Goal: Task Accomplishment & Management: Complete application form

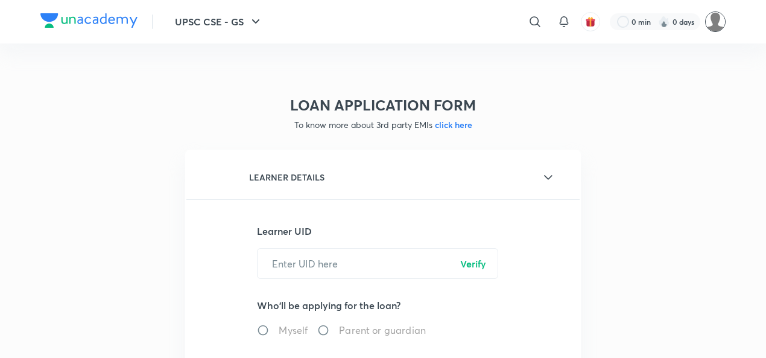
click at [716, 24] on img at bounding box center [715, 21] width 21 height 21
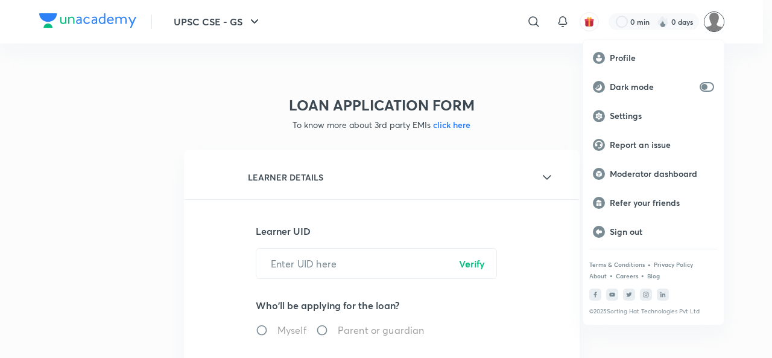
click at [529, 74] on div at bounding box center [386, 179] width 772 height 358
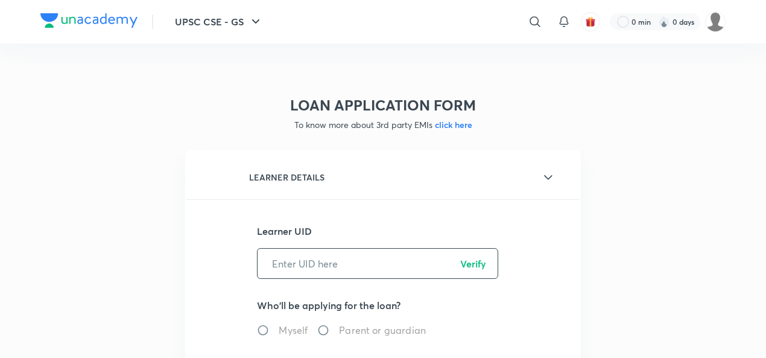
click at [328, 264] on input "text" at bounding box center [378, 263] width 240 height 31
paste input "HWXMW0FIL7"
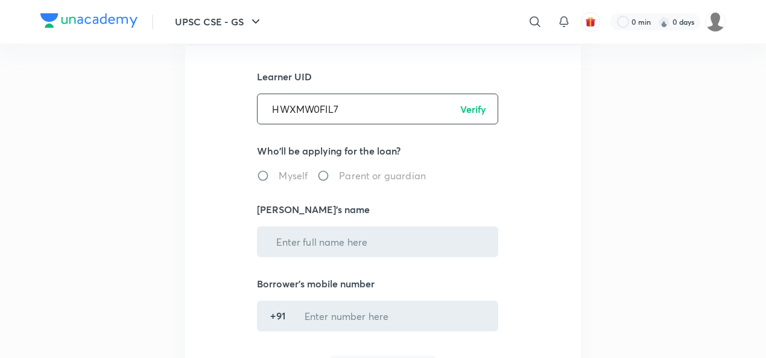
scroll to position [181, 0]
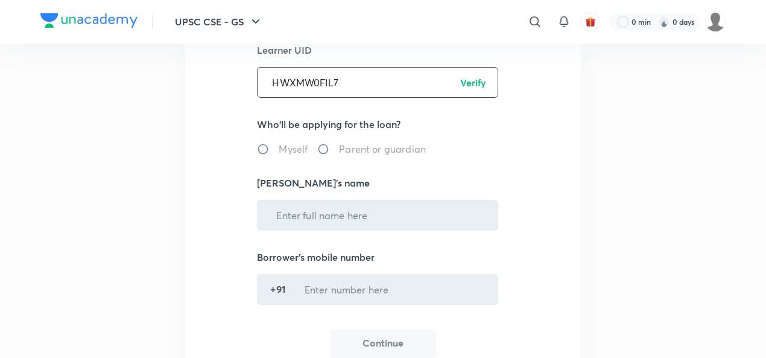
type input "HWXMW0FIL7"
click at [478, 84] on p "Verify" at bounding box center [473, 82] width 26 height 14
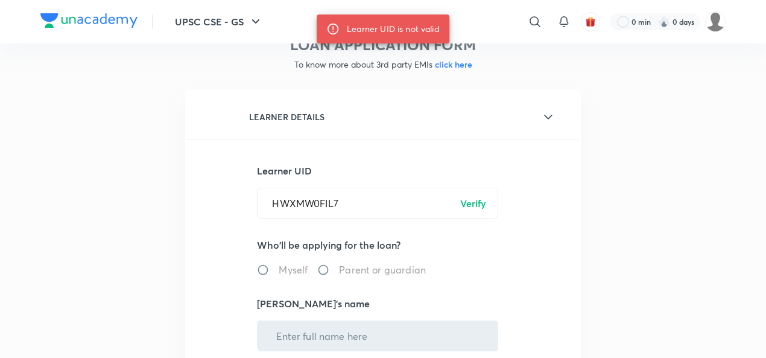
scroll to position [0, 0]
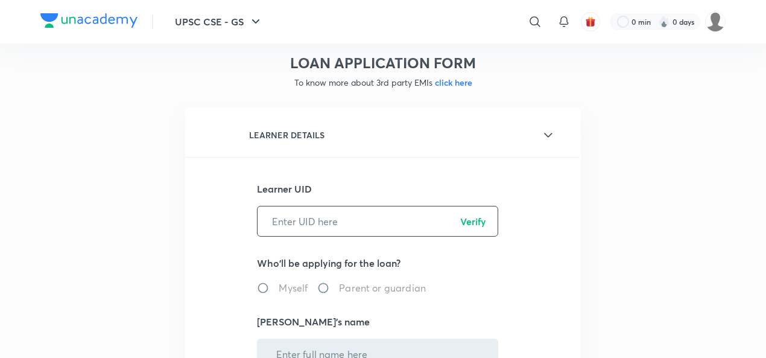
scroll to position [60, 0]
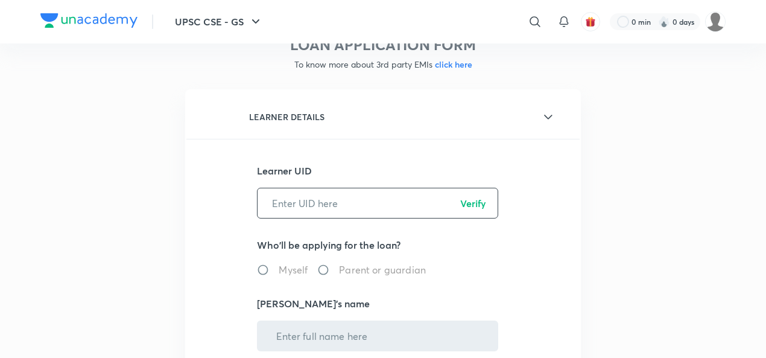
click at [323, 205] on input "text" at bounding box center [378, 203] width 240 height 31
paste input "HWXMW0FIL7"
type input "HWXMW0FIL7"
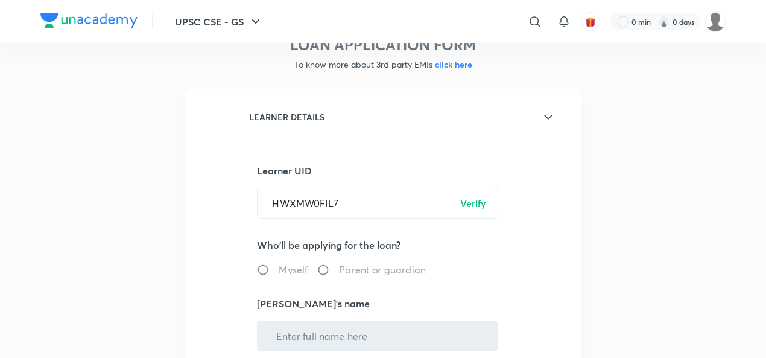
click at [481, 206] on p "Verify" at bounding box center [473, 203] width 26 height 14
radio input "true"
type input "[PERSON_NAME]"
type input "******3932"
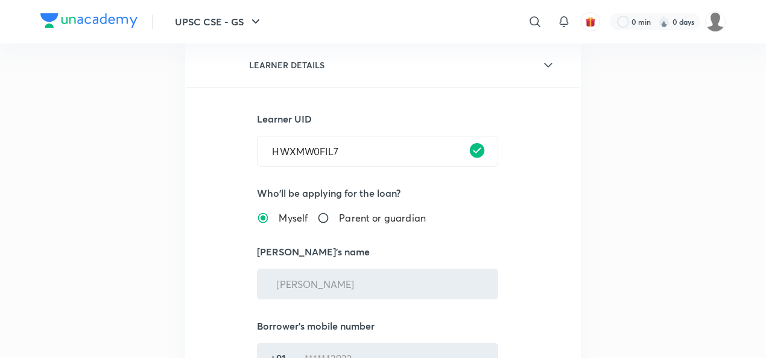
scroll to position [181, 0]
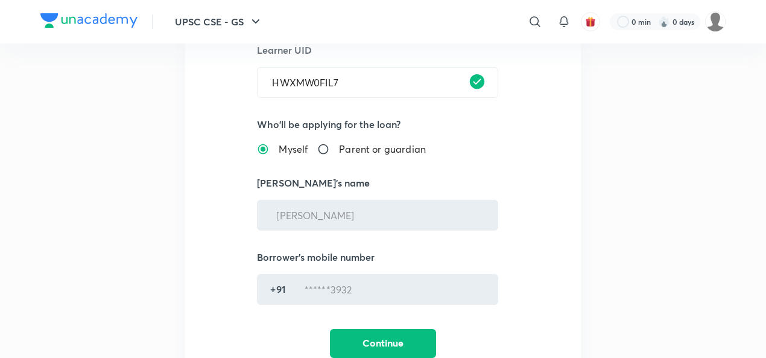
drag, startPoint x: 331, startPoint y: 143, endPoint x: 325, endPoint y: 156, distance: 14.8
click at [331, 143] on input "Parent or guardian" at bounding box center [328, 149] width 22 height 12
radio input "true"
radio input "false"
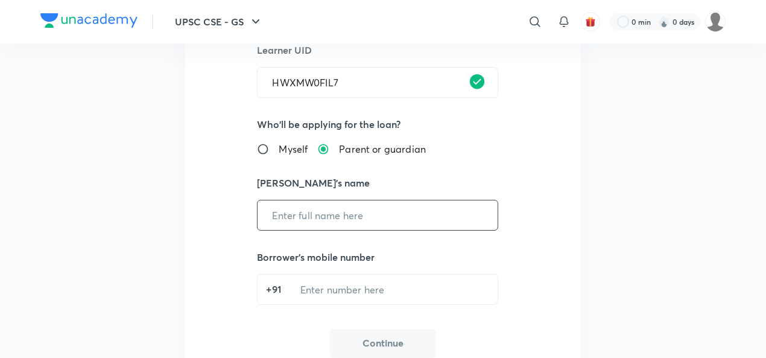
click at [323, 220] on input "text" at bounding box center [378, 215] width 240 height 31
paste input "[PERSON_NAME]"
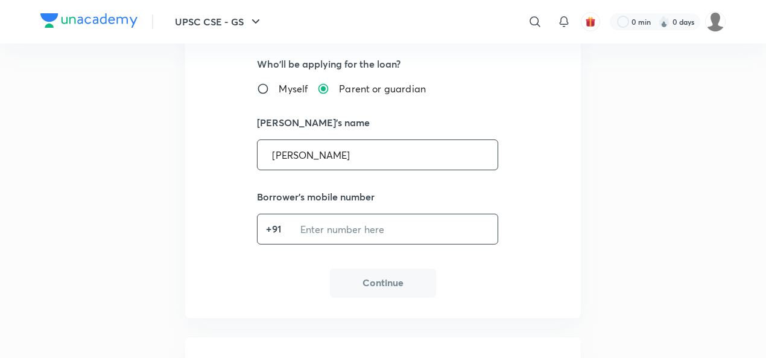
type input "[PERSON_NAME]"
click at [335, 226] on input "tel" at bounding box center [392, 229] width 212 height 31
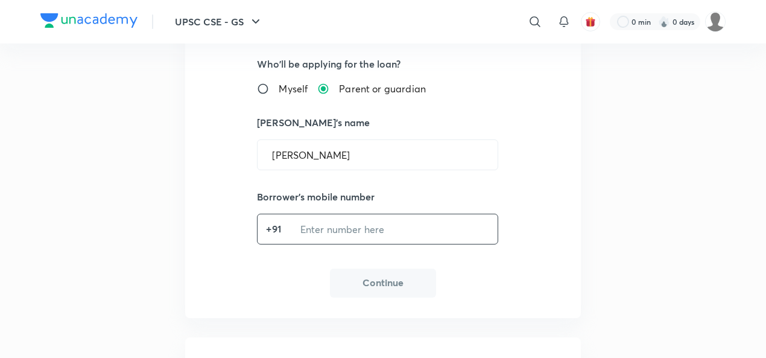
paste input "7217833932"
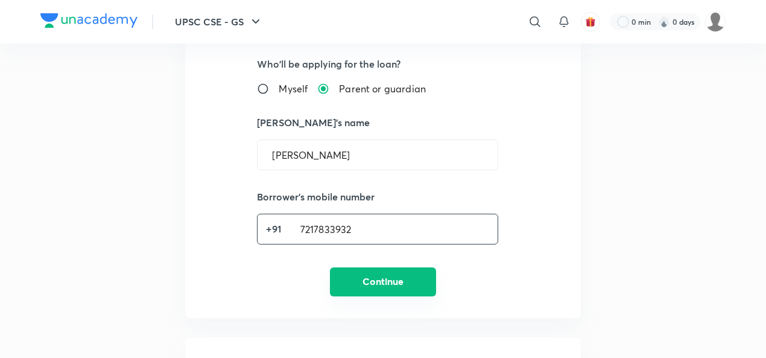
type input "7217833932"
click at [369, 288] on button "Continue" at bounding box center [383, 281] width 106 height 29
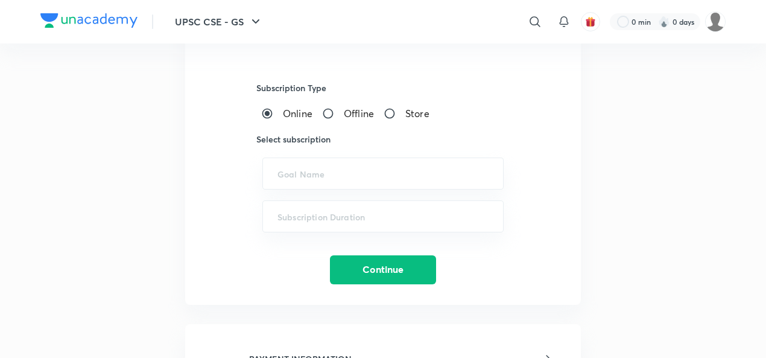
click at [331, 112] on input "Offline" at bounding box center [333, 113] width 22 height 12
radio input "true"
radio input "false"
click at [315, 177] on input "text" at bounding box center [383, 173] width 211 height 11
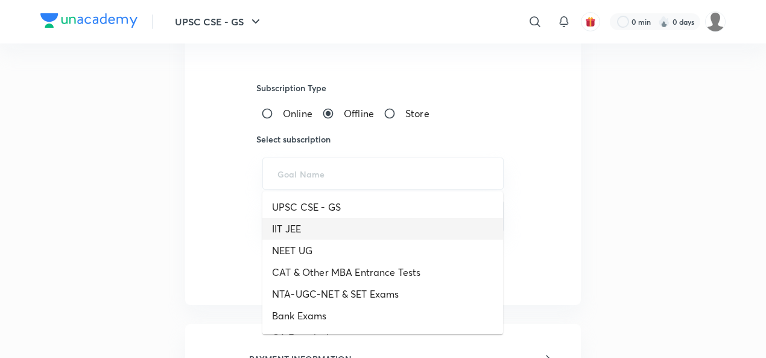
click at [297, 235] on li "IIT JEE" at bounding box center [382, 229] width 241 height 22
type input "IIT JEE"
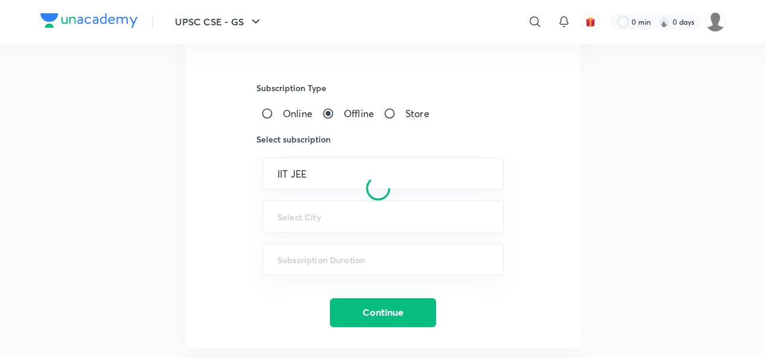
click at [323, 210] on div at bounding box center [378, 188] width 386 height 753
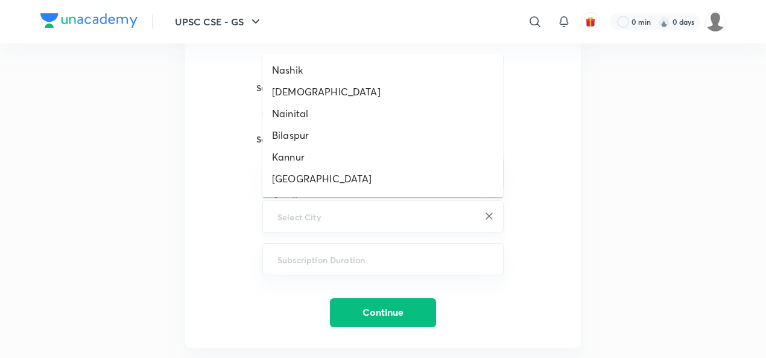
click at [329, 215] on input "text" at bounding box center [383, 216] width 211 height 11
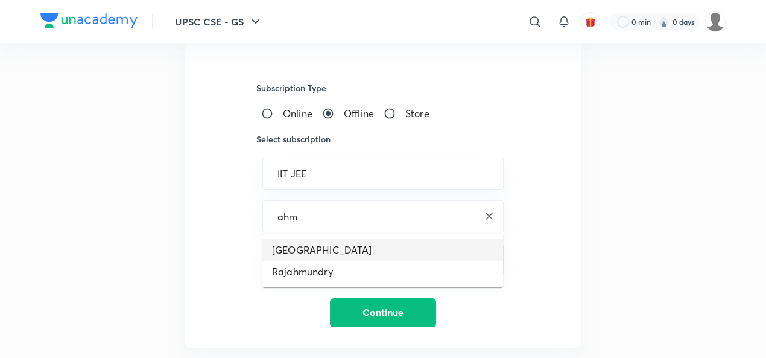
click at [296, 254] on li "[GEOGRAPHIC_DATA]" at bounding box center [382, 250] width 241 height 22
type input "[GEOGRAPHIC_DATA]"
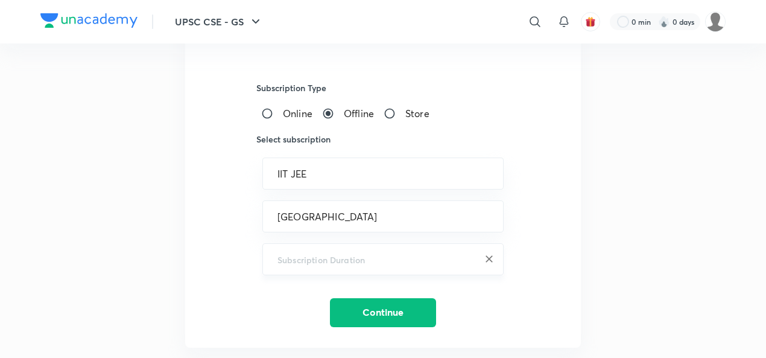
click at [366, 259] on input "text" at bounding box center [383, 258] width 211 height 11
paste input "Class 11 - 1 Year - Iit Jee - Growth 2025"
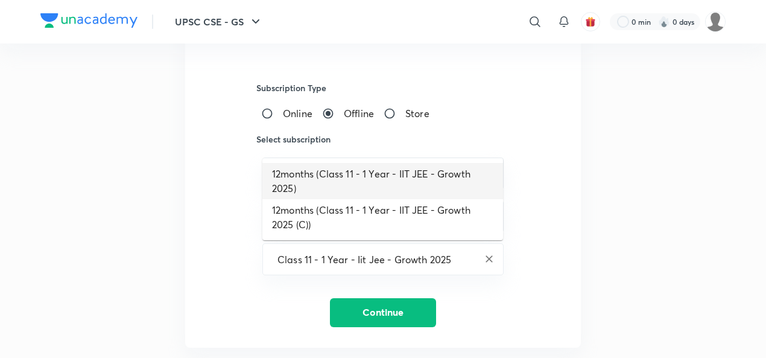
click at [342, 176] on li "12months (Class 11 - 1 Year - IIT JEE - Growth 2025)" at bounding box center [382, 181] width 241 height 36
type input "12months (Class 11 - 1 Year - IIT JEE - Growth 2025)"
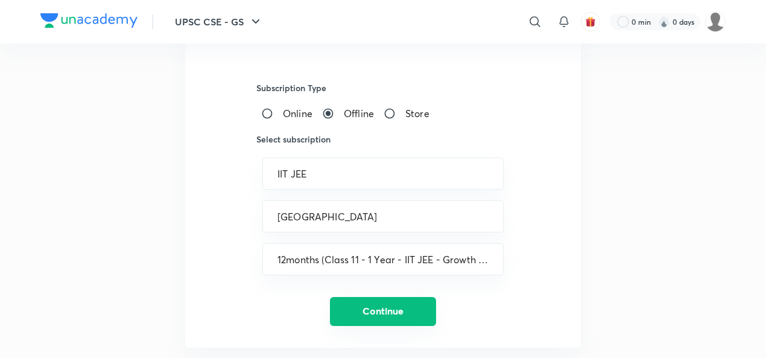
click at [395, 314] on button "Continue" at bounding box center [383, 311] width 106 height 29
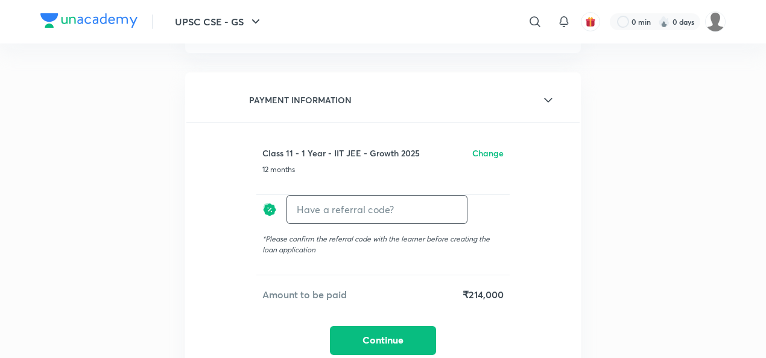
click at [342, 202] on input "text" at bounding box center [377, 209] width 180 height 28
paste input "AHME09566C6V2O"
type input "AHME09566C6V2O"
click at [441, 212] on h6 "Apply" at bounding box center [445, 209] width 24 height 13
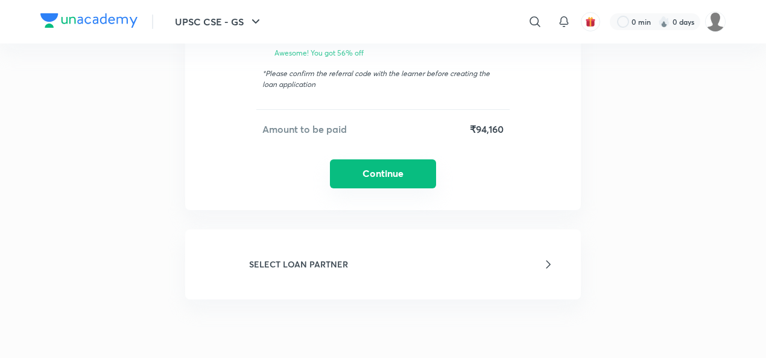
click at [380, 170] on button "Continue" at bounding box center [383, 173] width 106 height 29
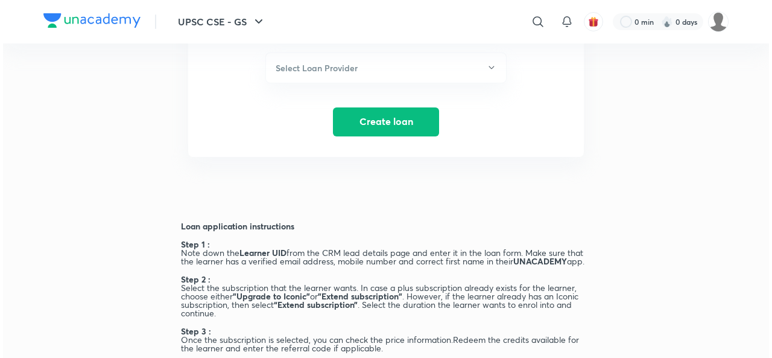
scroll to position [391, 0]
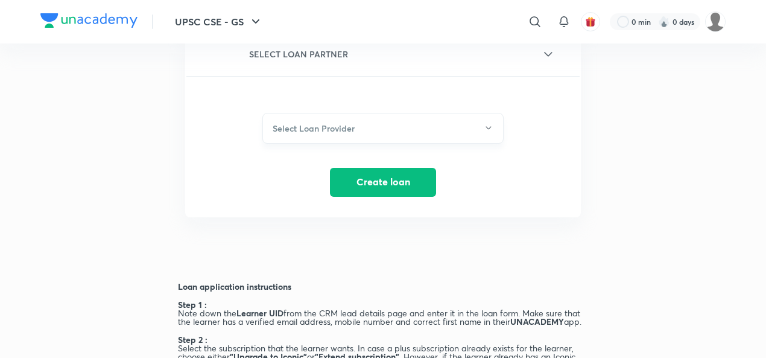
click at [349, 125] on h6 "Select Loan Provider" at bounding box center [314, 128] width 82 height 13
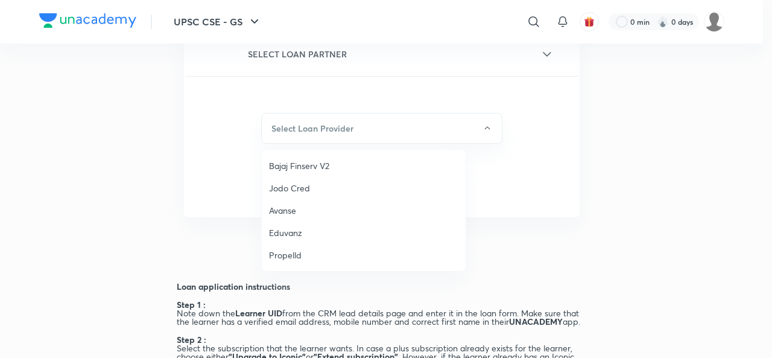
click at [287, 166] on span "Bajaj Finserv V2" at bounding box center [363, 165] width 189 height 13
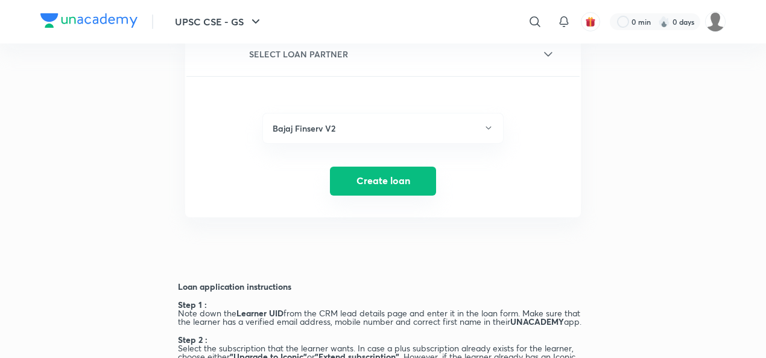
click at [380, 180] on button "Create loan" at bounding box center [383, 181] width 106 height 29
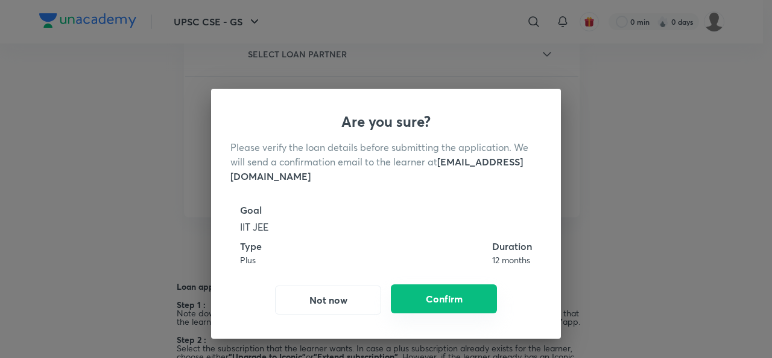
click at [428, 299] on button "Confirm" at bounding box center [444, 298] width 106 height 29
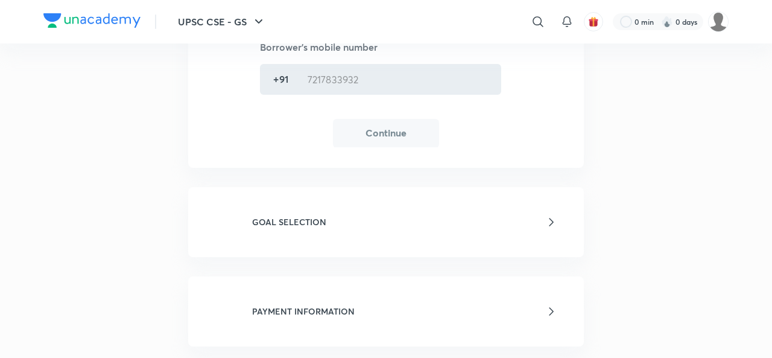
radio input "false"
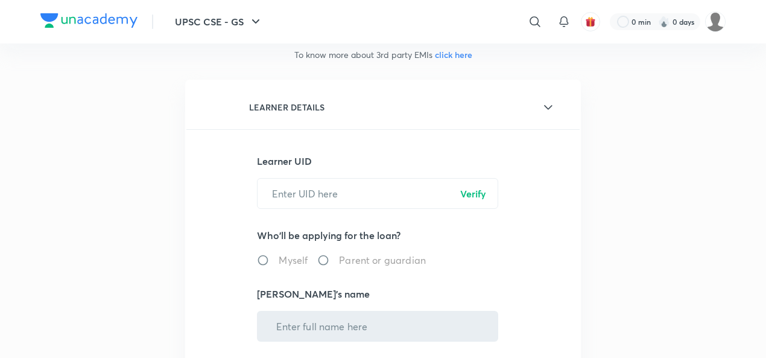
scroll to position [0, 0]
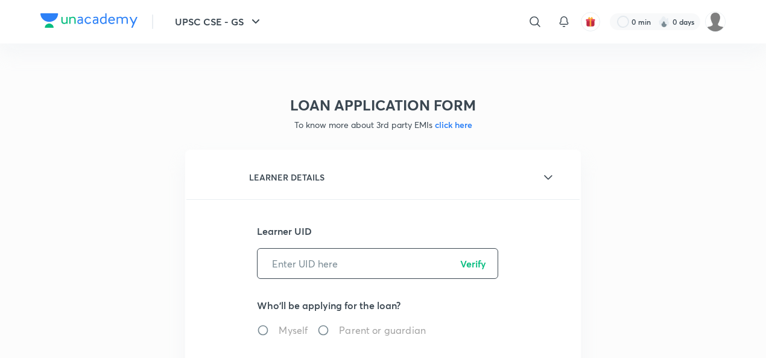
click at [305, 258] on input "text" at bounding box center [378, 263] width 240 height 31
paste input "HWXMW0FIL7"
type input "HWXMW0FIL7"
click at [474, 265] on p "Verify" at bounding box center [473, 263] width 26 height 14
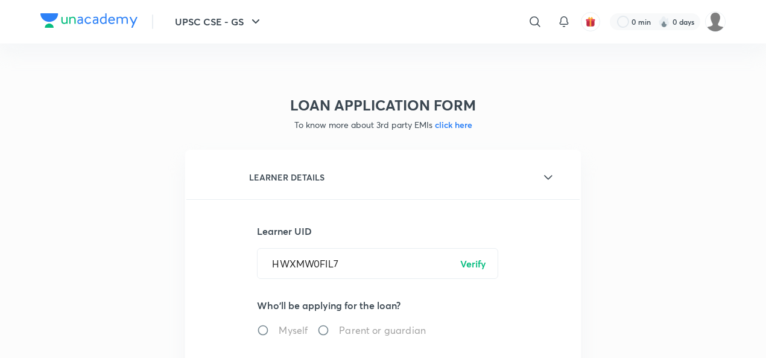
radio input "true"
type input "[PERSON_NAME]"
type input "******3932"
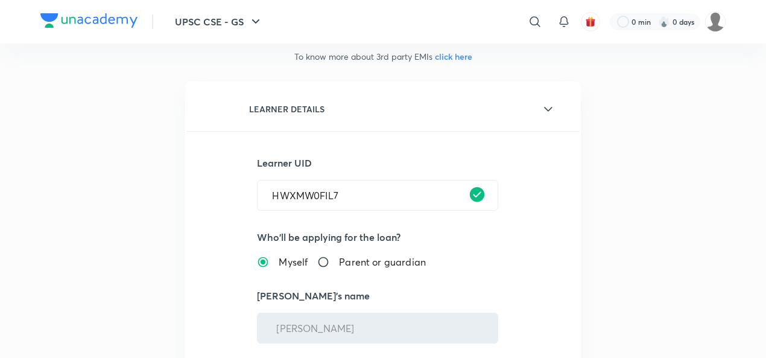
scroll to position [121, 0]
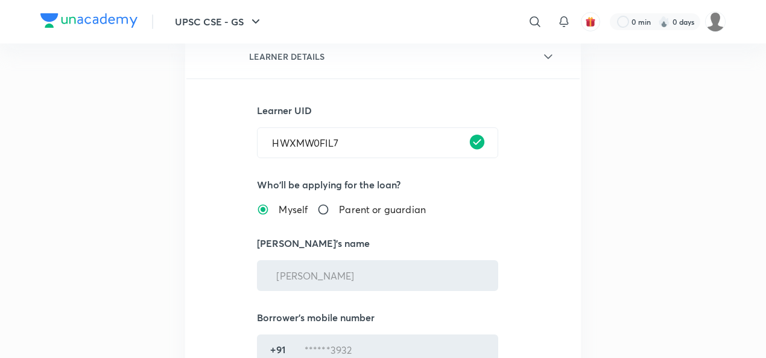
click at [328, 206] on input "Parent or guardian" at bounding box center [328, 209] width 22 height 12
radio input "true"
radio input "false"
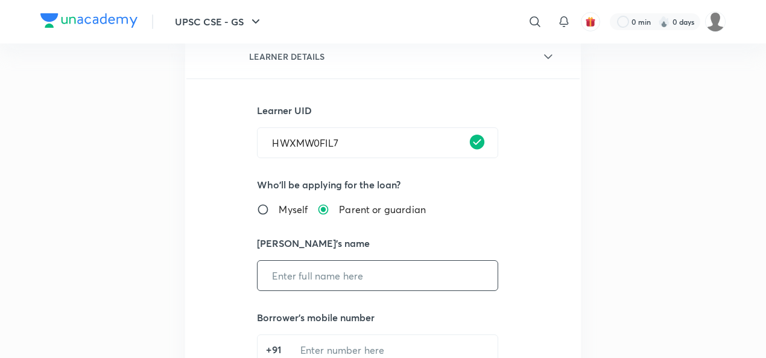
click at [326, 278] on input "text" at bounding box center [378, 275] width 240 height 31
type input "[PERSON_NAME]"
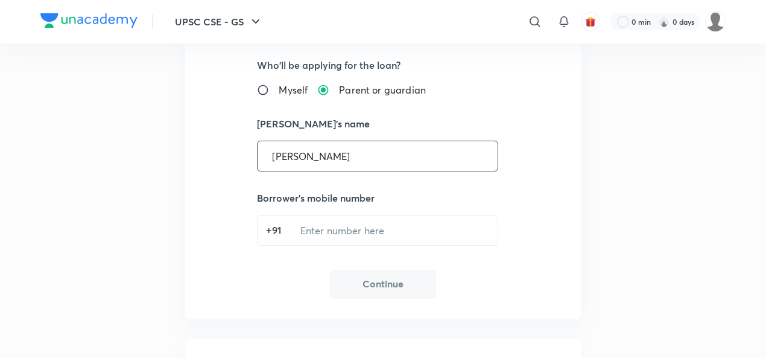
scroll to position [241, 0]
click at [325, 229] on input "tel" at bounding box center [392, 229] width 212 height 31
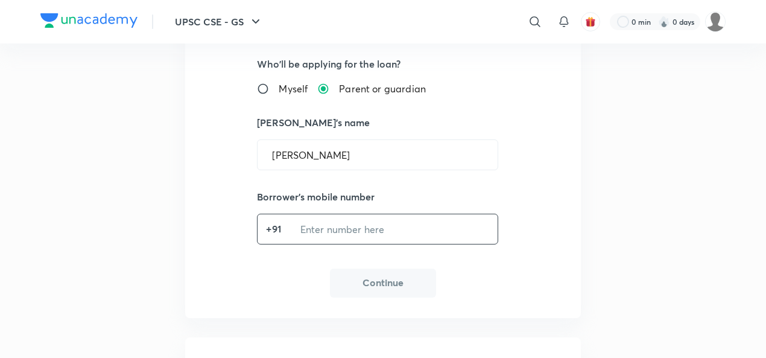
type input "7217833932"
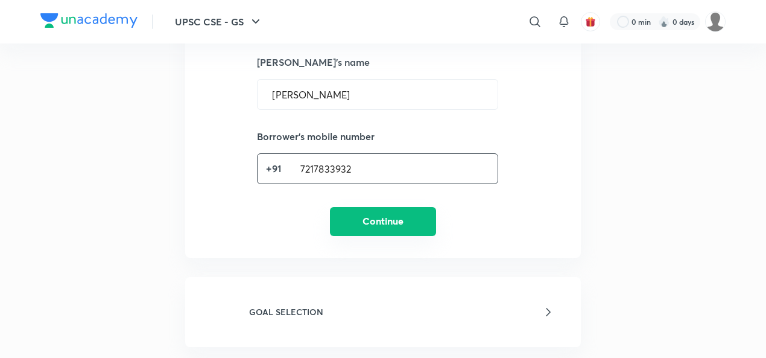
click at [381, 226] on button "Continue" at bounding box center [383, 221] width 106 height 29
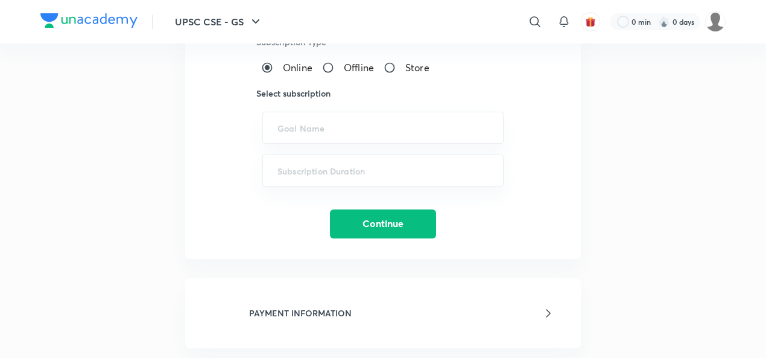
scroll to position [316, 0]
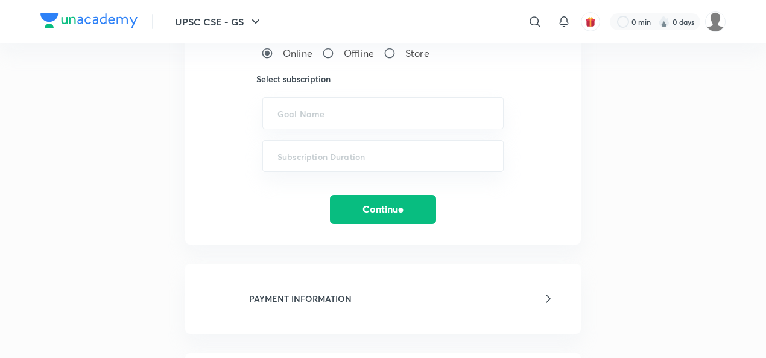
click at [332, 49] on input "Offline" at bounding box center [333, 53] width 22 height 12
radio input "true"
radio input "false"
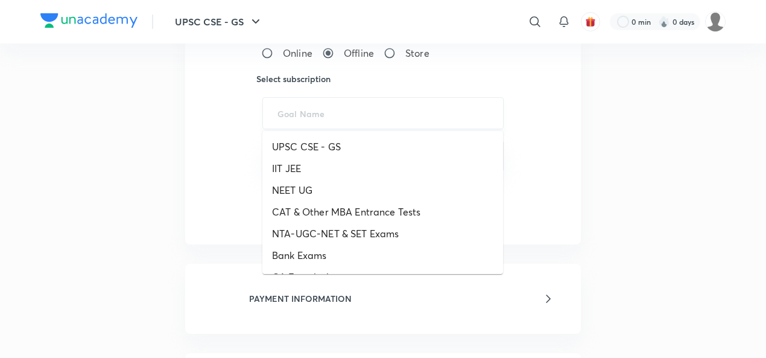
click at [317, 114] on input "text" at bounding box center [383, 112] width 211 height 11
click at [316, 171] on li "IIT JEE" at bounding box center [382, 168] width 241 height 22
type input "IIT JEE"
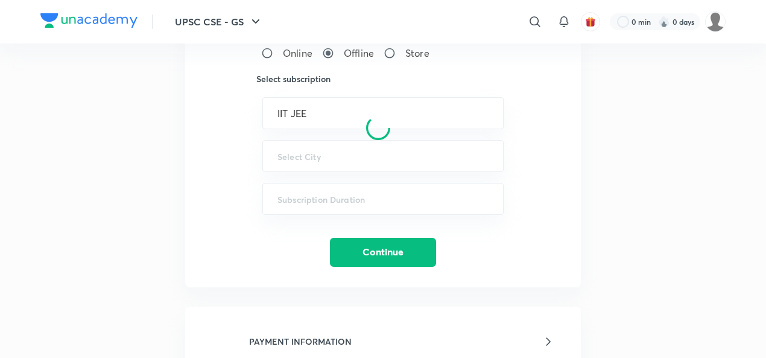
click at [317, 157] on div at bounding box center [378, 127] width 386 height 753
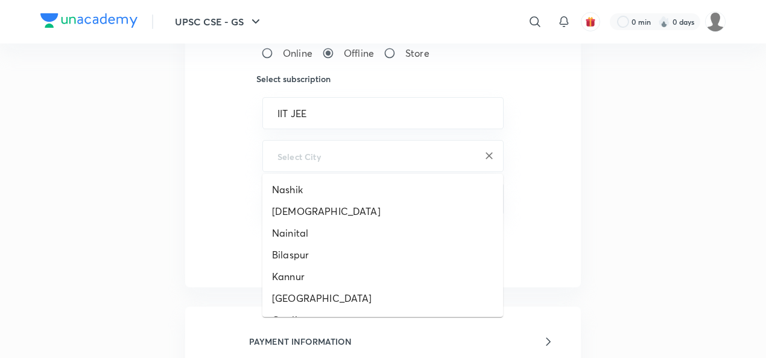
click at [317, 154] on input "text" at bounding box center [383, 155] width 211 height 11
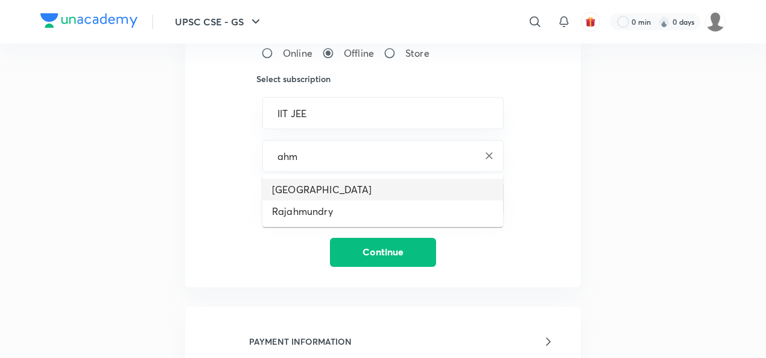
click at [319, 184] on li "[GEOGRAPHIC_DATA]" at bounding box center [382, 190] width 241 height 22
type input "[GEOGRAPHIC_DATA]"
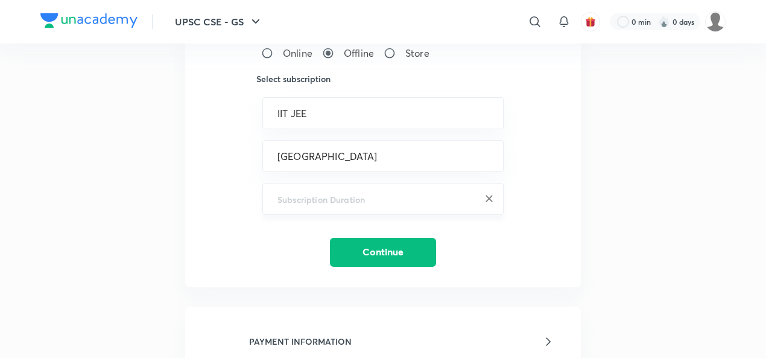
click at [314, 199] on input "text" at bounding box center [383, 198] width 211 height 11
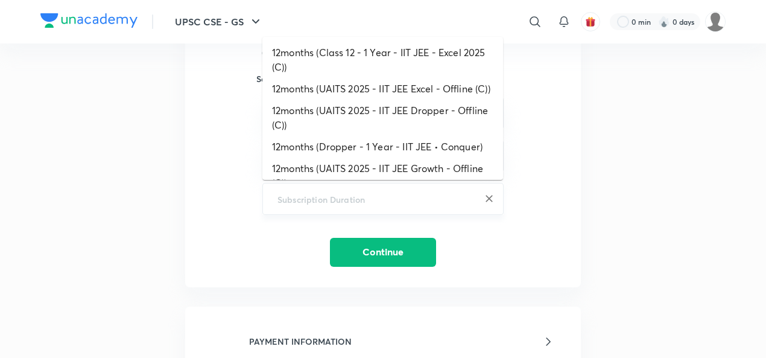
paste input "Class 11 - 1 Year - Iit Jee - Growth 2025"
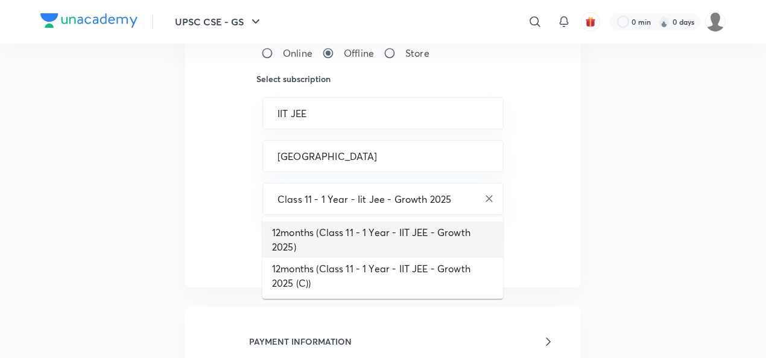
click at [323, 241] on li "12months (Class 11 - 1 Year - IIT JEE - Growth 2025)" at bounding box center [382, 239] width 241 height 36
type input "12months (Class 11 - 1 Year - IIT JEE - Growth 2025)"
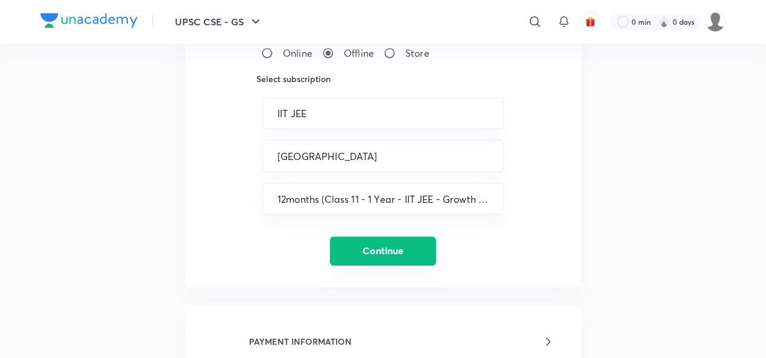
click at [356, 244] on button "Continue" at bounding box center [383, 251] width 106 height 29
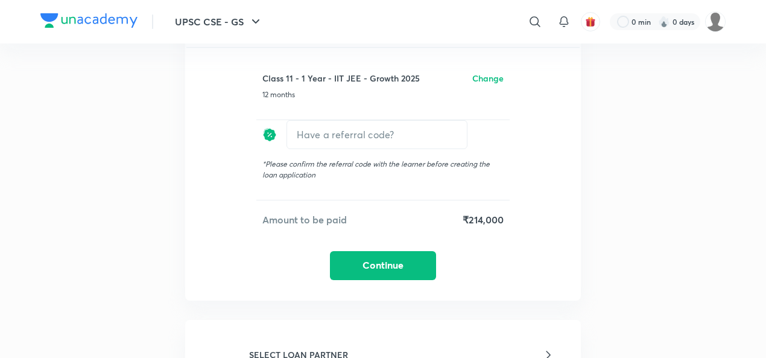
scroll to position [270, 0]
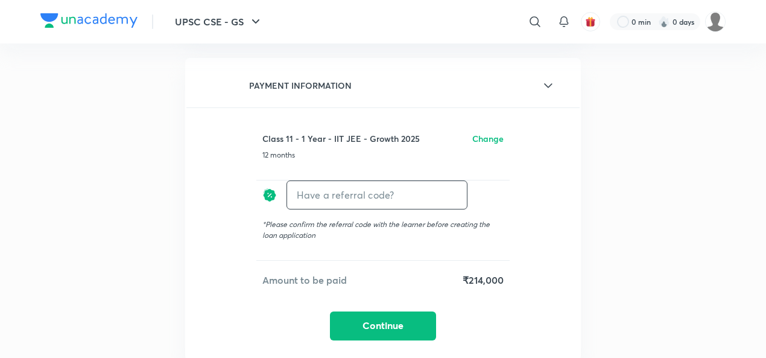
click at [363, 195] on input "text" at bounding box center [377, 194] width 180 height 28
paste input "AHME09566C6V2O"
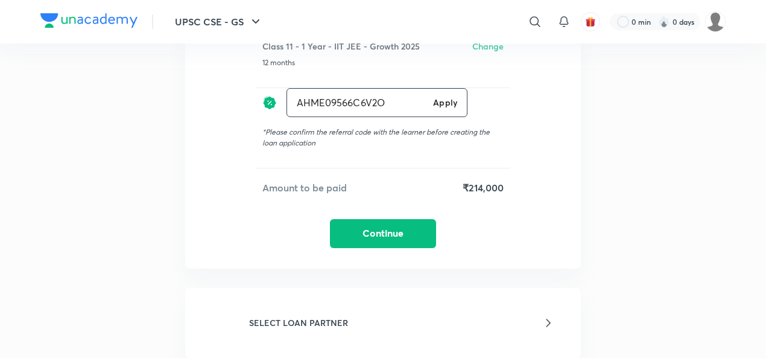
scroll to position [391, 0]
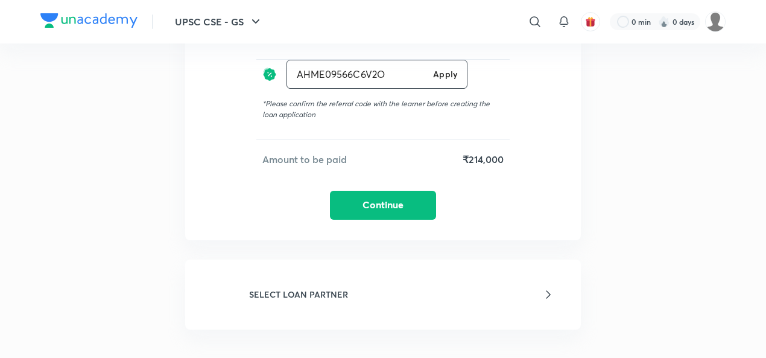
type input "AHME09566C6V2O"
click at [449, 79] on h6 "Apply" at bounding box center [445, 74] width 24 height 13
click at [448, 73] on h6 "Apply" at bounding box center [445, 74] width 24 height 13
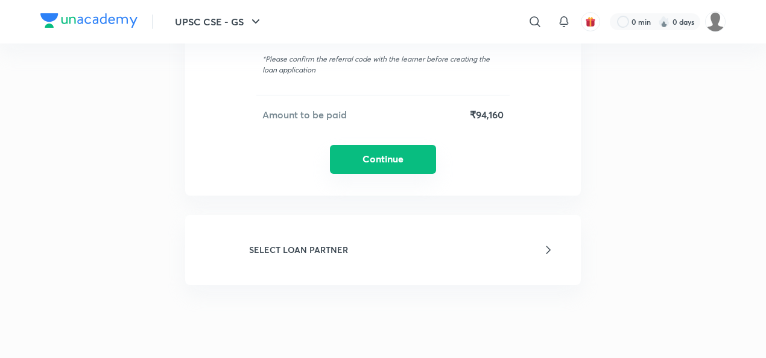
click at [399, 157] on button "Continue" at bounding box center [383, 159] width 106 height 29
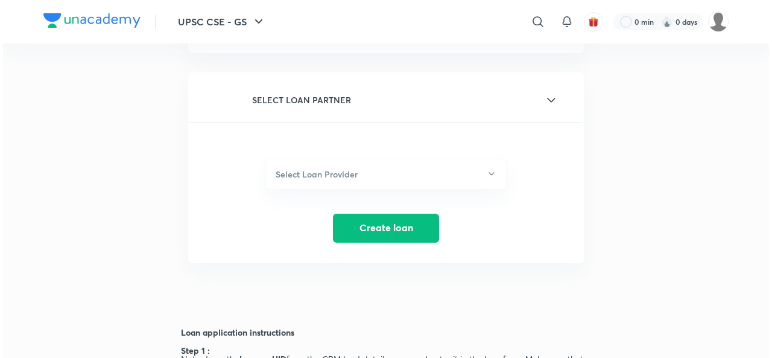
scroll to position [345, 0]
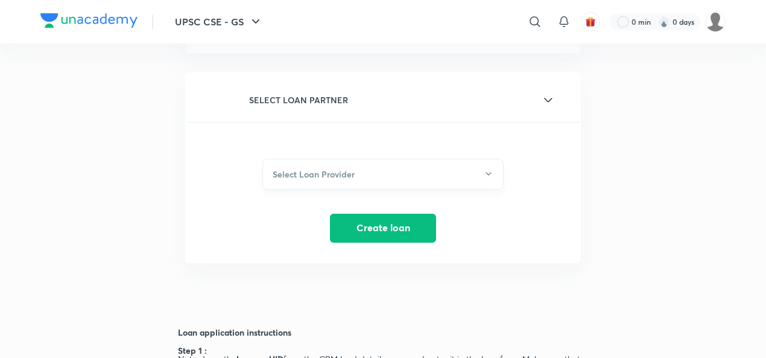
click at [322, 171] on h6 "Select Loan Provider" at bounding box center [314, 174] width 82 height 13
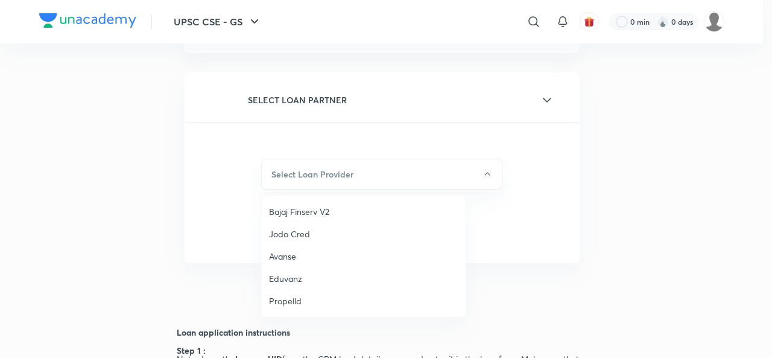
click at [290, 238] on span "Jodo Cred" at bounding box center [363, 233] width 189 height 13
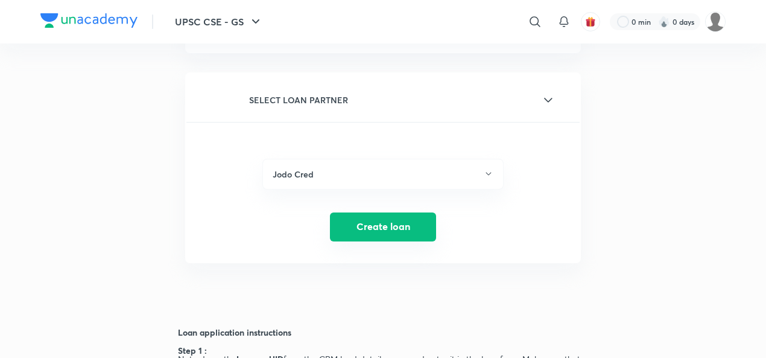
click at [357, 222] on button "Create loan" at bounding box center [383, 226] width 106 height 29
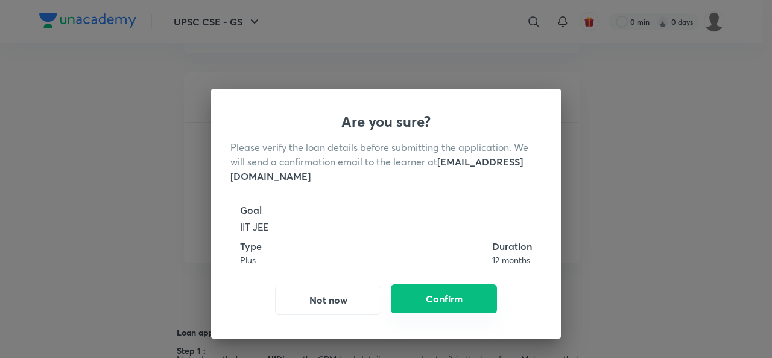
click at [432, 296] on button "Confirm" at bounding box center [444, 298] width 106 height 29
click at [456, 302] on button "Confirm" at bounding box center [444, 298] width 106 height 29
click at [456, 295] on button "Confirm" at bounding box center [444, 298] width 106 height 29
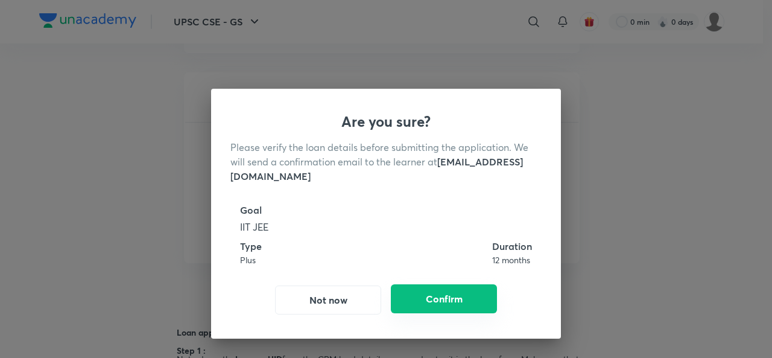
click at [456, 295] on button "Confirm" at bounding box center [444, 298] width 106 height 29
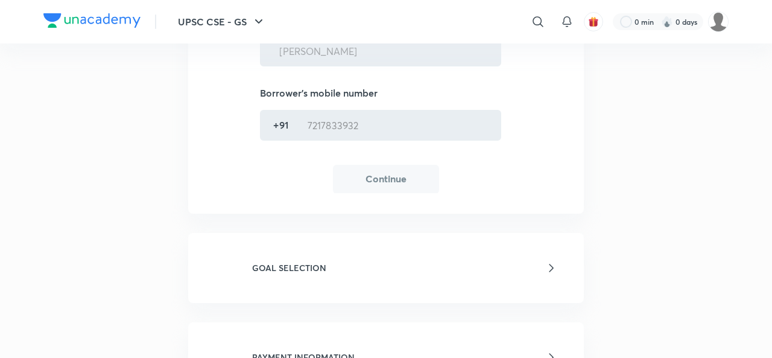
radio input "false"
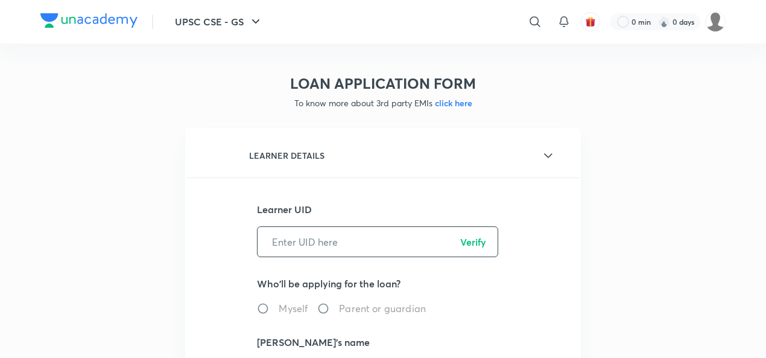
scroll to position [0, 0]
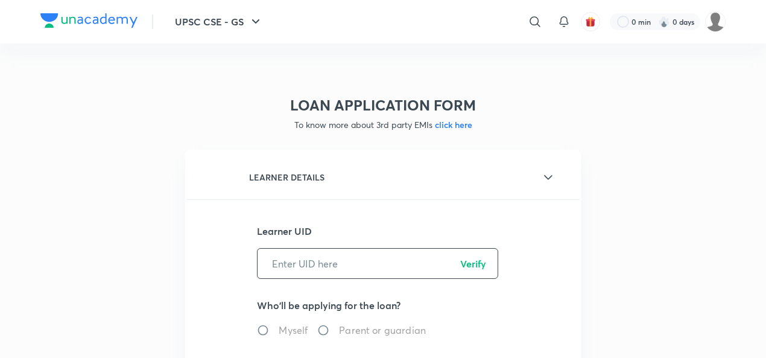
click at [319, 265] on input "text" at bounding box center [378, 263] width 240 height 31
paste input "HWXMW0FIL7"
type input "HWXMW0FIL7"
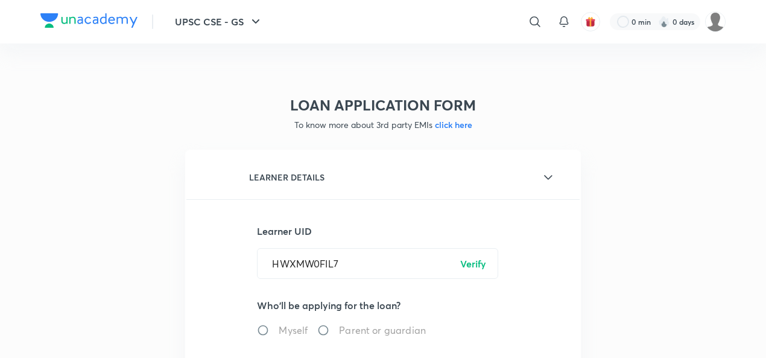
click at [478, 264] on p "Verify" at bounding box center [473, 263] width 26 height 14
radio input "true"
type input "[PERSON_NAME]"
type input "******3932"
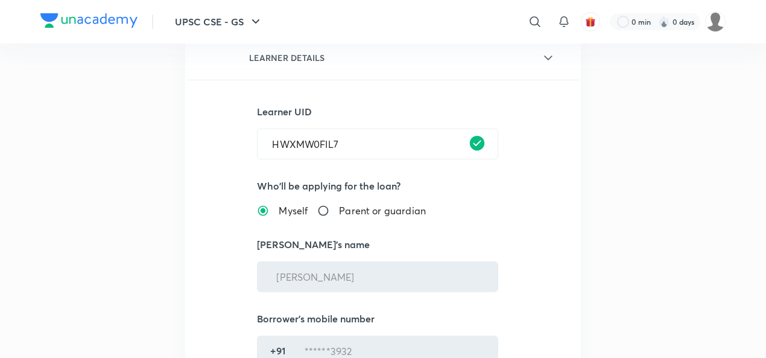
scroll to position [121, 0]
click at [319, 205] on input "Parent or guardian" at bounding box center [328, 209] width 22 height 12
radio input "true"
radio input "false"
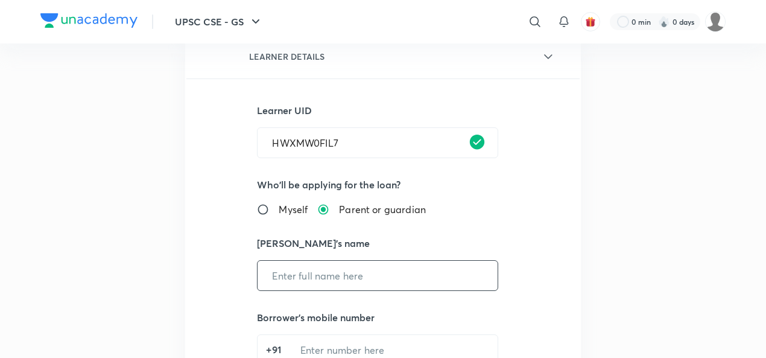
click at [324, 277] on input "text" at bounding box center [378, 275] width 240 height 31
type input "[PERSON_NAME]"
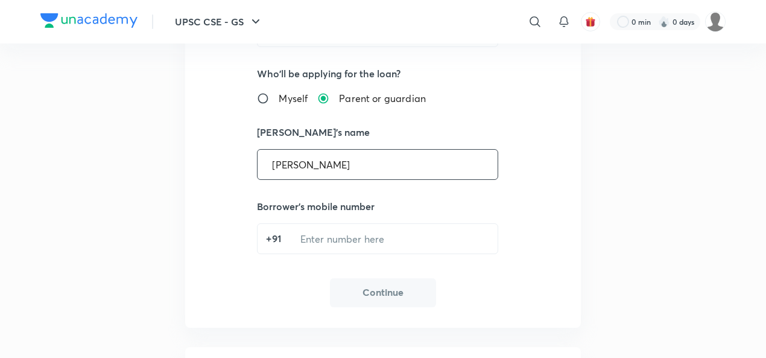
scroll to position [241, 0]
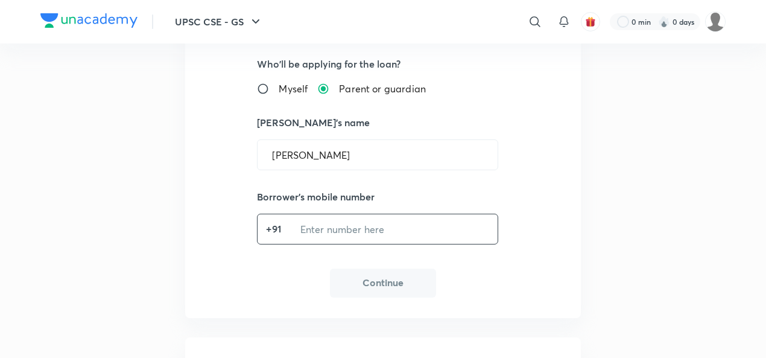
click at [325, 225] on input "tel" at bounding box center [392, 229] width 212 height 31
type input "7217833932"
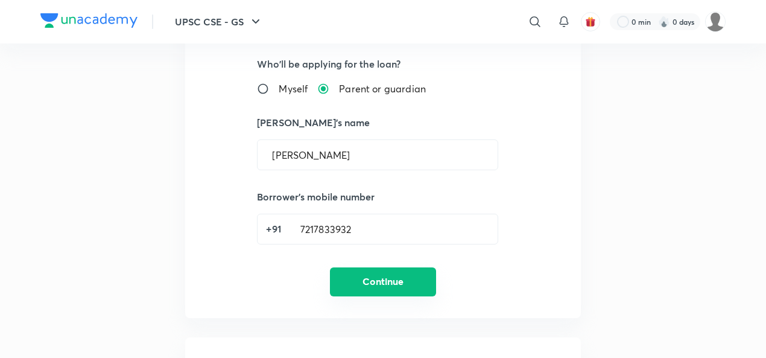
click at [392, 278] on button "Continue" at bounding box center [383, 281] width 106 height 29
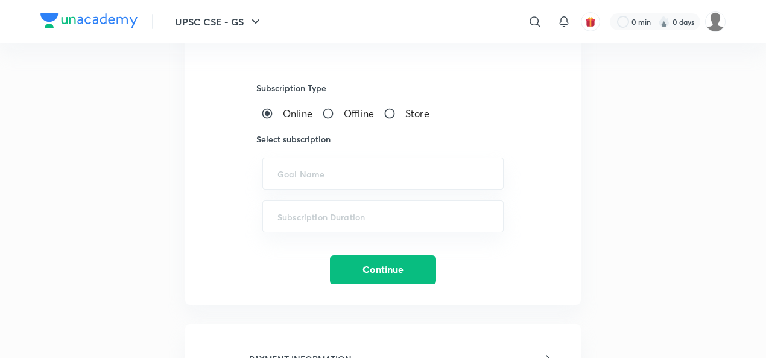
drag, startPoint x: 333, startPoint y: 107, endPoint x: 313, endPoint y: 141, distance: 39.5
click at [332, 107] on input "Offline" at bounding box center [333, 113] width 22 height 12
radio input "true"
radio input "false"
click at [314, 172] on input "text" at bounding box center [383, 173] width 211 height 11
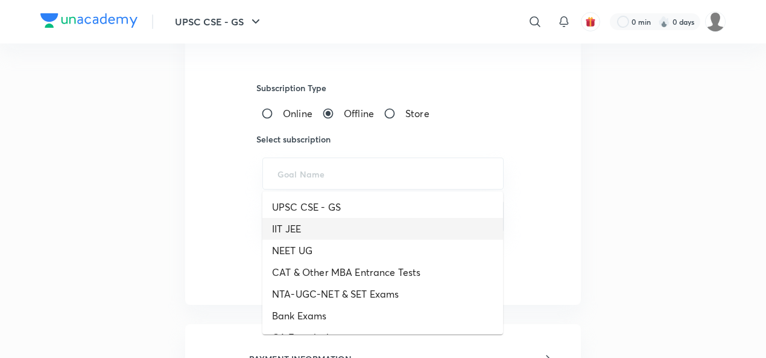
click at [290, 231] on li "IIT JEE" at bounding box center [382, 229] width 241 height 22
type input "IIT JEE"
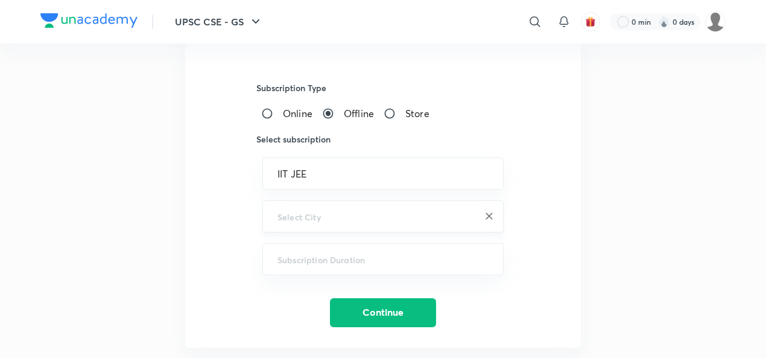
click at [300, 206] on div "​" at bounding box center [382, 216] width 241 height 32
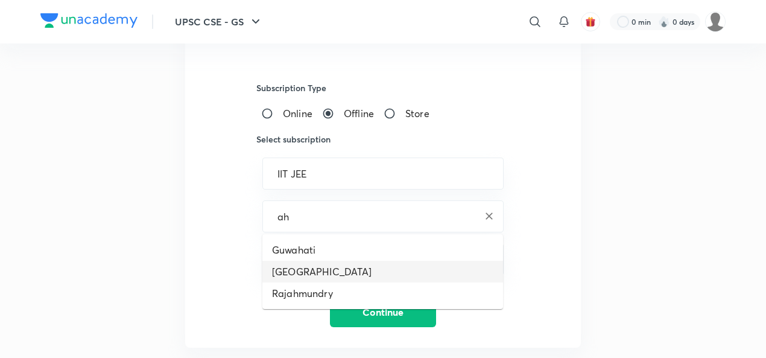
click at [309, 265] on li "[GEOGRAPHIC_DATA]" at bounding box center [382, 272] width 241 height 22
type input "[GEOGRAPHIC_DATA]"
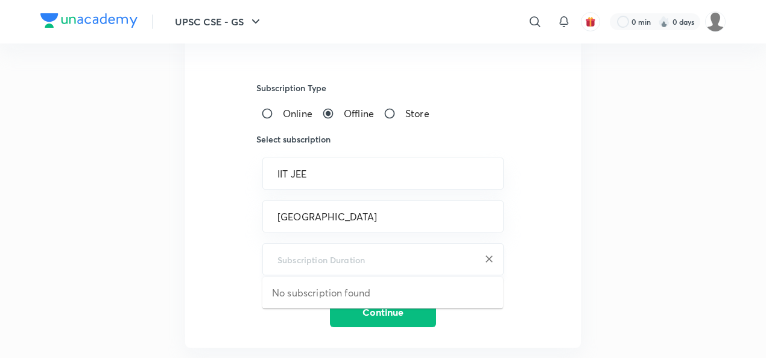
click at [307, 264] on input "text" at bounding box center [383, 258] width 211 height 11
paste input "HWXMW0FIL7"
type input "H"
paste input "Class 11 - 1 Year - Iit Jee - Growth 2025"
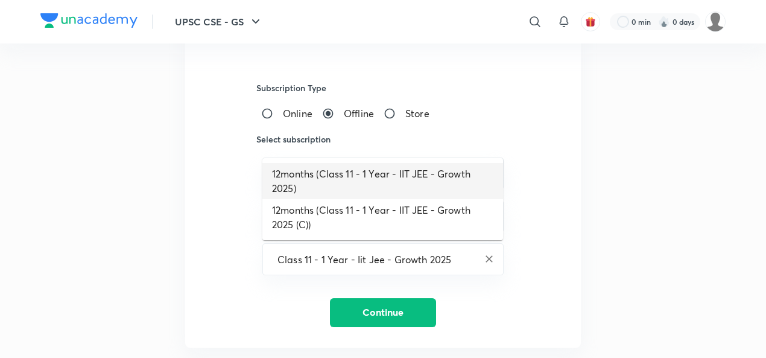
click at [340, 180] on li "12months (Class 11 - 1 Year - IIT JEE - Growth 2025)" at bounding box center [382, 181] width 241 height 36
type input "12months (Class 11 - 1 Year - IIT JEE - Growth 2025)"
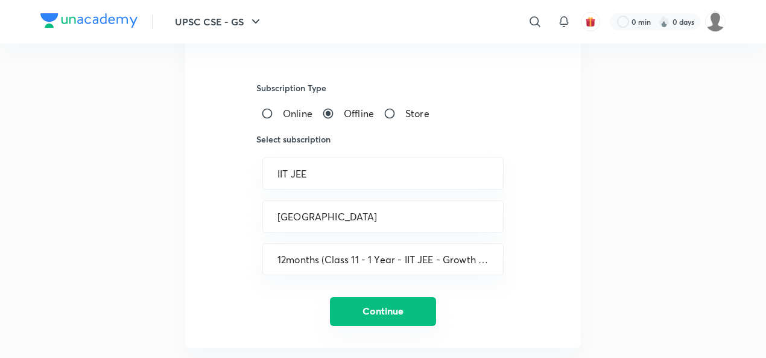
click at [353, 311] on button "Continue" at bounding box center [383, 311] width 106 height 29
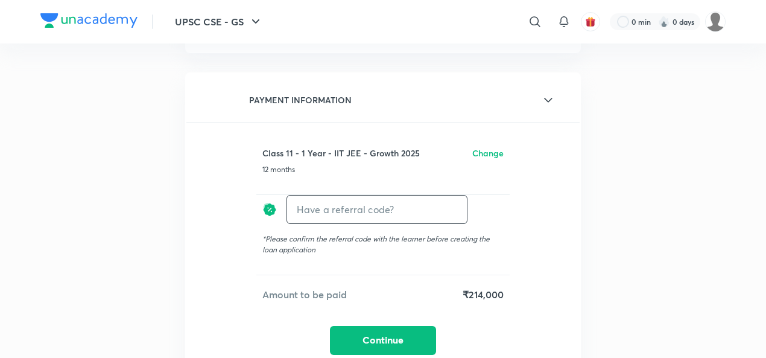
click at [366, 205] on input "text" at bounding box center [377, 209] width 180 height 28
paste input "AHME09566C6V2O"
type input "AHME09566C6V2O"
click at [442, 211] on h6 "Apply" at bounding box center [445, 209] width 24 height 13
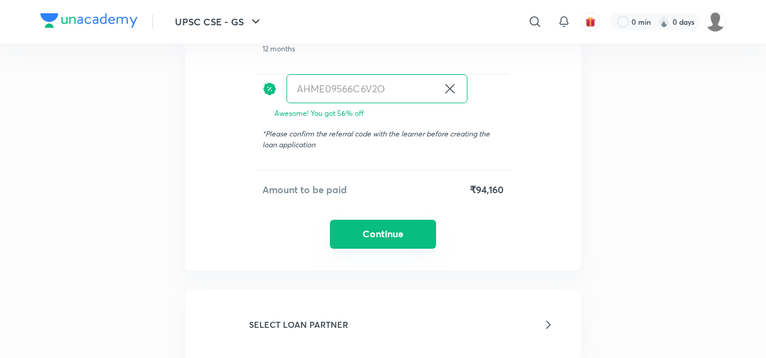
click at [389, 234] on button "Continue" at bounding box center [383, 234] width 106 height 29
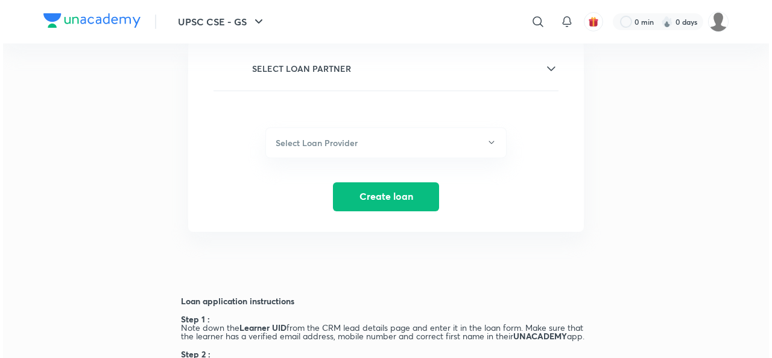
scroll to position [391, 0]
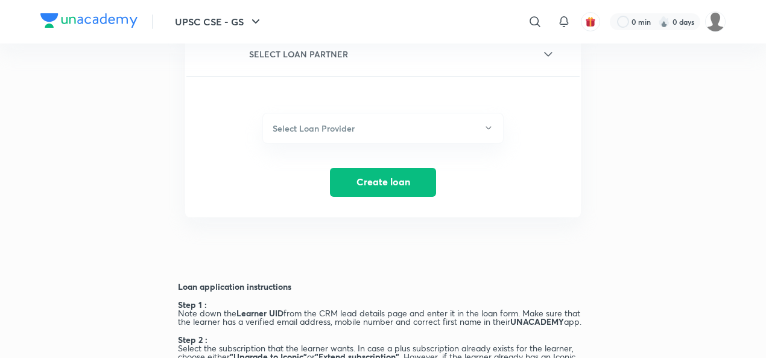
click at [354, 105] on div "Select Loan Provider Create loan" at bounding box center [382, 136] width 393 height 121
click at [355, 127] on button "Select Loan Provider" at bounding box center [382, 128] width 241 height 31
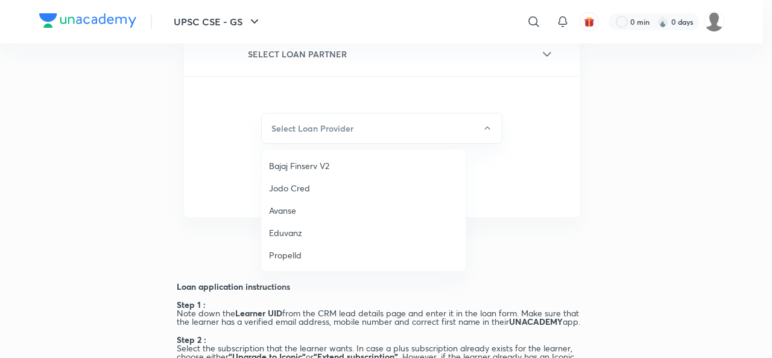
click at [288, 190] on span "Jodo Cred" at bounding box center [363, 188] width 189 height 13
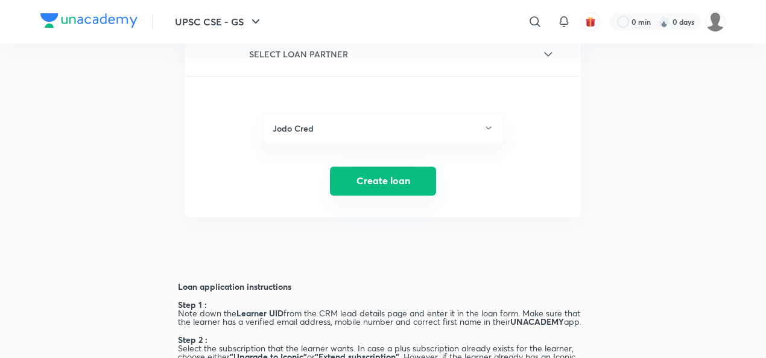
click at [386, 176] on button "Create loan" at bounding box center [383, 181] width 106 height 29
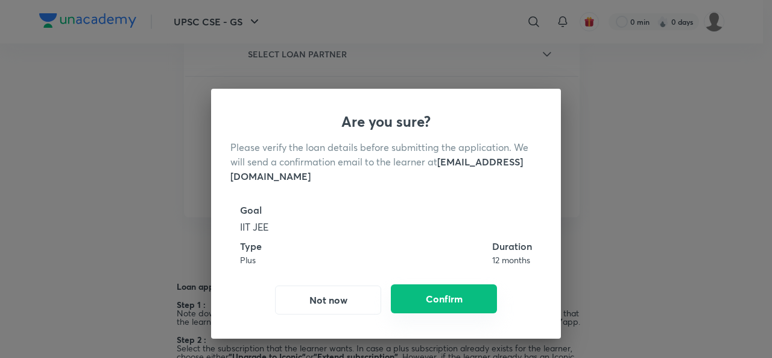
click at [439, 300] on button "Confirm" at bounding box center [444, 298] width 106 height 29
click at [422, 301] on button "Confirm" at bounding box center [444, 298] width 106 height 29
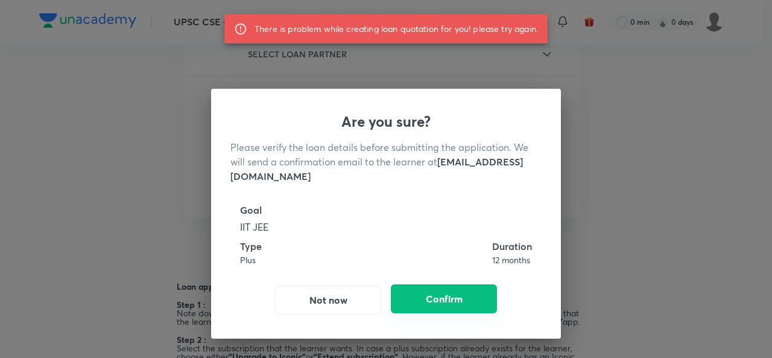
click at [437, 296] on button "Confirm" at bounding box center [444, 298] width 106 height 29
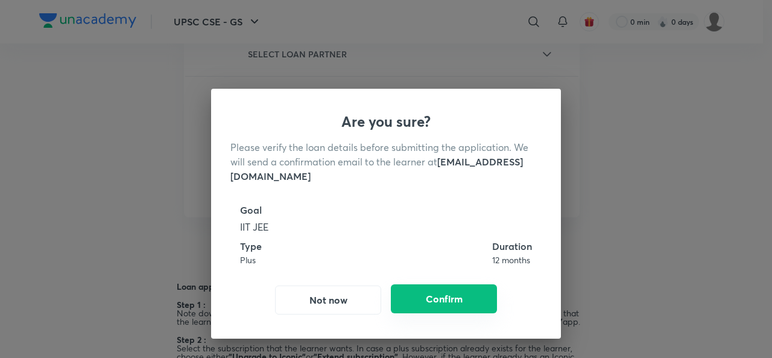
click at [437, 296] on button "Confirm" at bounding box center [444, 298] width 106 height 29
